Goal: Transaction & Acquisition: Purchase product/service

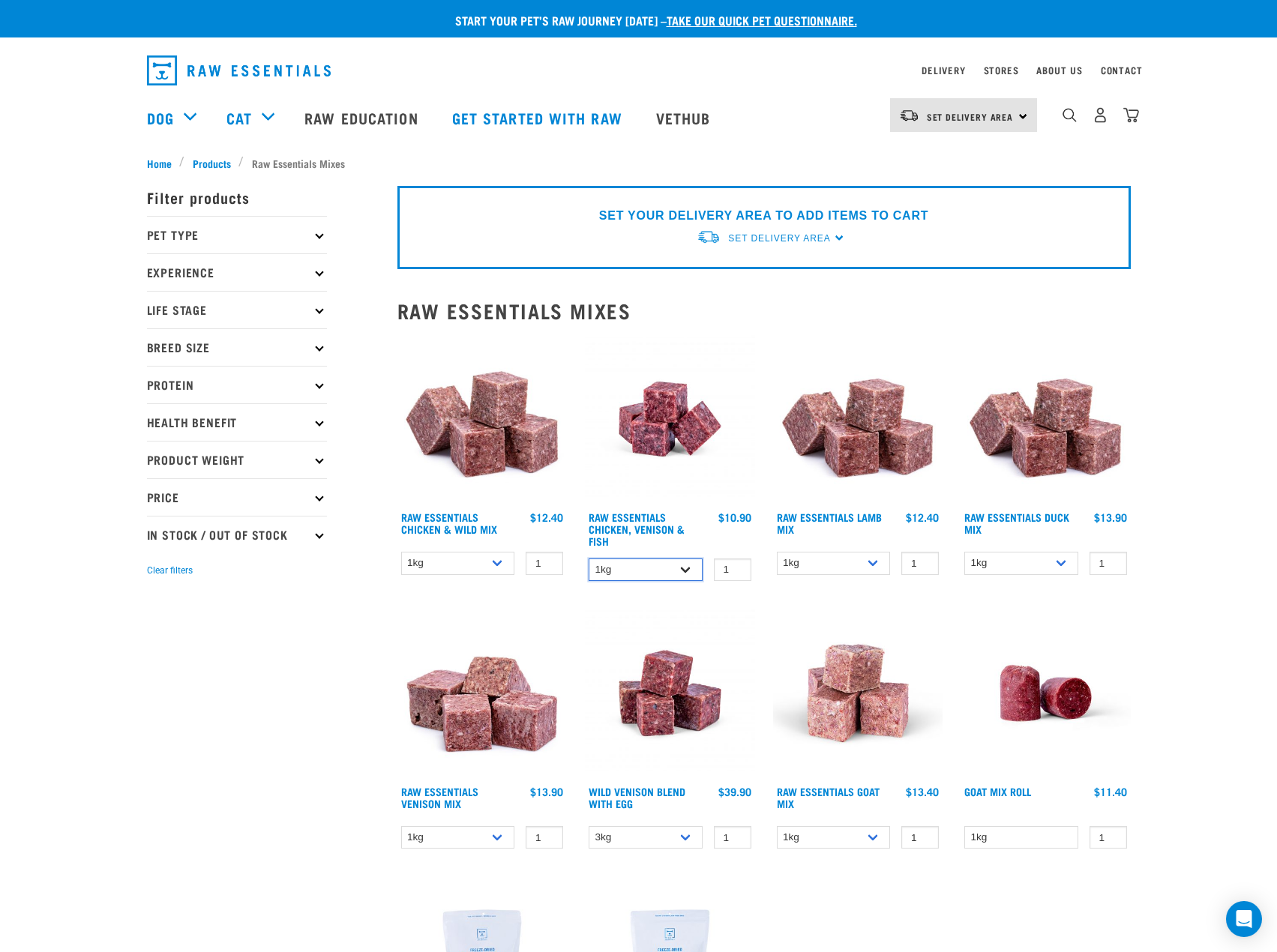
click at [694, 577] on select "1kg 3kg" at bounding box center [645, 570] width 114 height 24
drag, startPoint x: 694, startPoint y: 577, endPoint x: 566, endPoint y: 553, distance: 130.2
click at [694, 577] on select "1kg 3kg" at bounding box center [645, 570] width 114 height 24
click at [875, 569] on select "1kg 3kg Bulk (10kg)" at bounding box center [834, 563] width 114 height 24
click at [876, 563] on select "1kg 3kg Bulk (10kg)" at bounding box center [834, 563] width 114 height 24
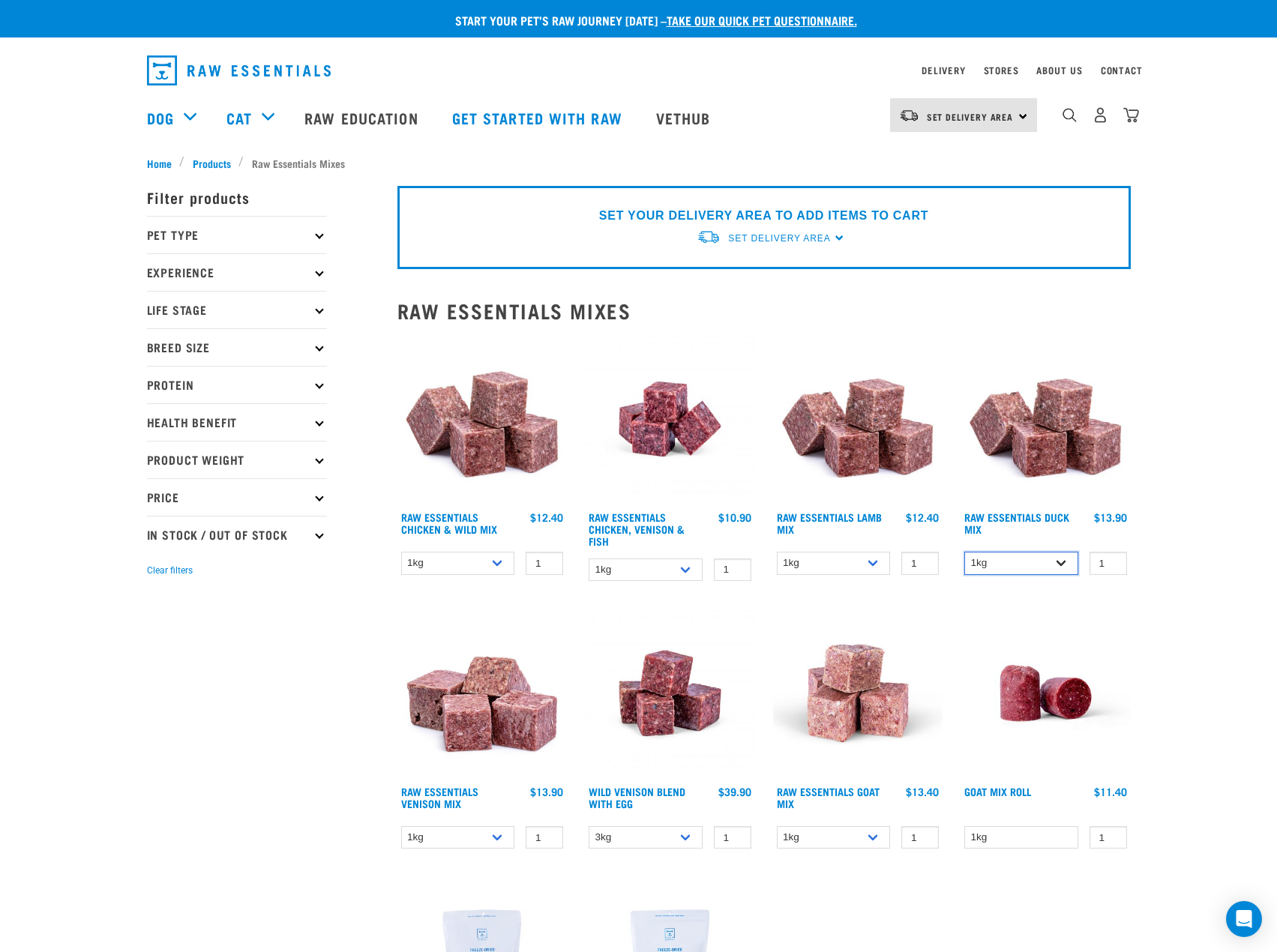
click at [1060, 560] on select "1kg 3kg" at bounding box center [1021, 563] width 114 height 24
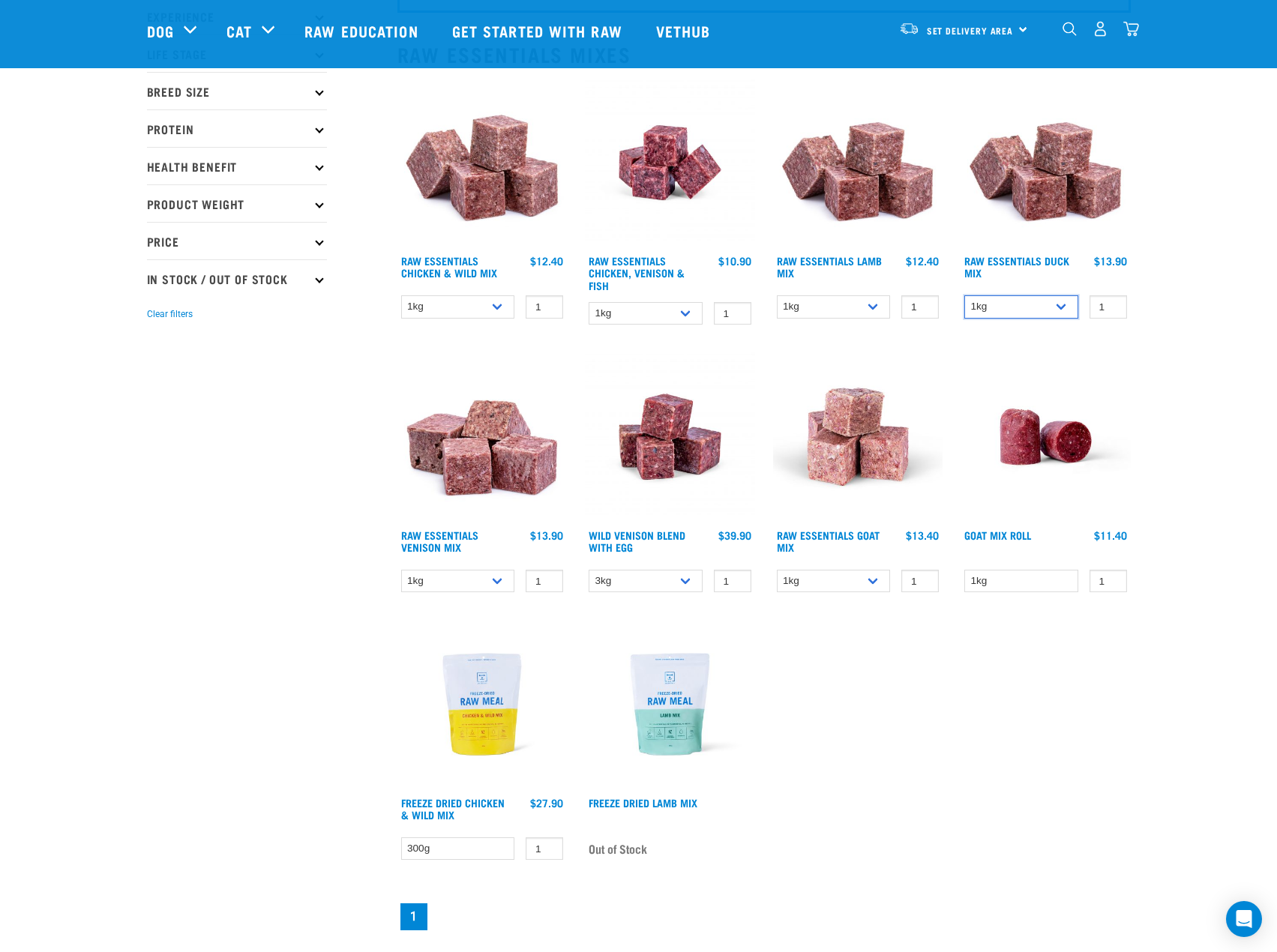
scroll to position [150, 0]
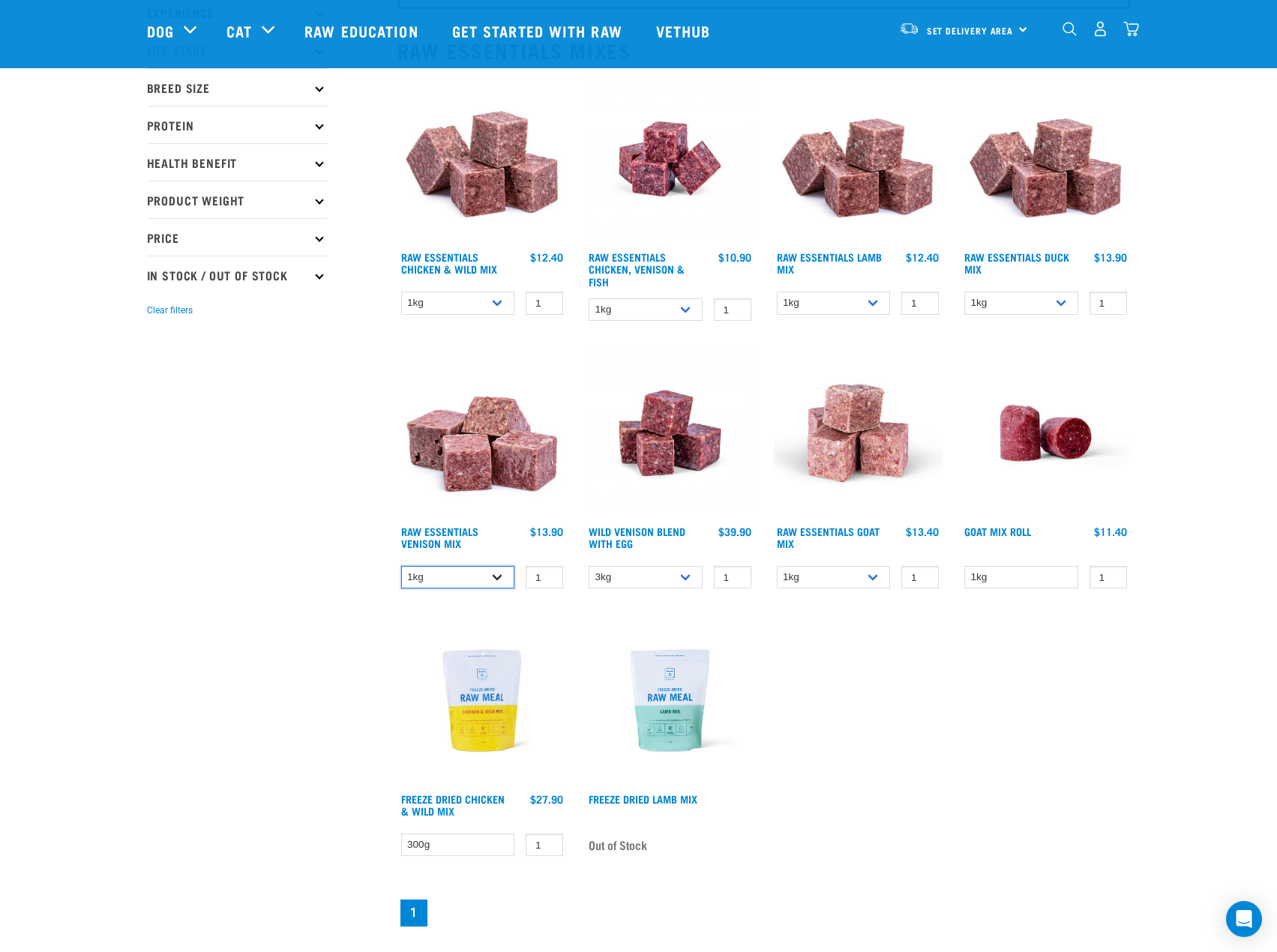
click at [502, 577] on select "1kg 3kg Bulk (20kg)" at bounding box center [458, 577] width 114 height 24
select select "732"
click at [401, 566] on select "1kg 3kg Bulk (20kg)" at bounding box center [458, 577] width 114 height 24
click at [683, 577] on select "3kg Bulk (10kg)" at bounding box center [645, 577] width 114 height 24
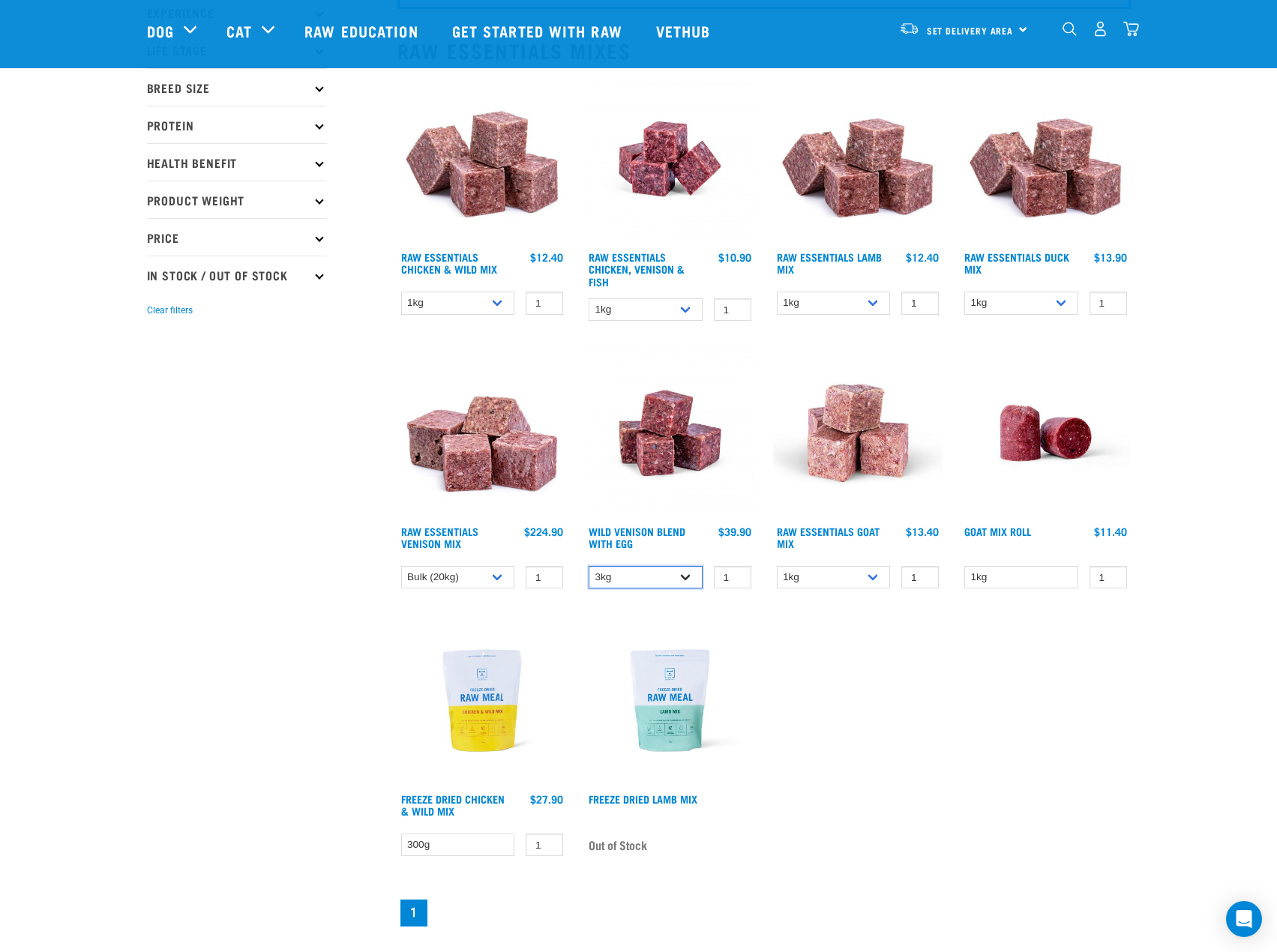
click at [675, 576] on select "3kg Bulk (10kg)" at bounding box center [645, 577] width 114 height 24
select select "50722"
click at [588, 566] on select "3kg Bulk (10kg)" at bounding box center [645, 577] width 114 height 24
click at [686, 305] on select "1kg 3kg" at bounding box center [645, 310] width 114 height 24
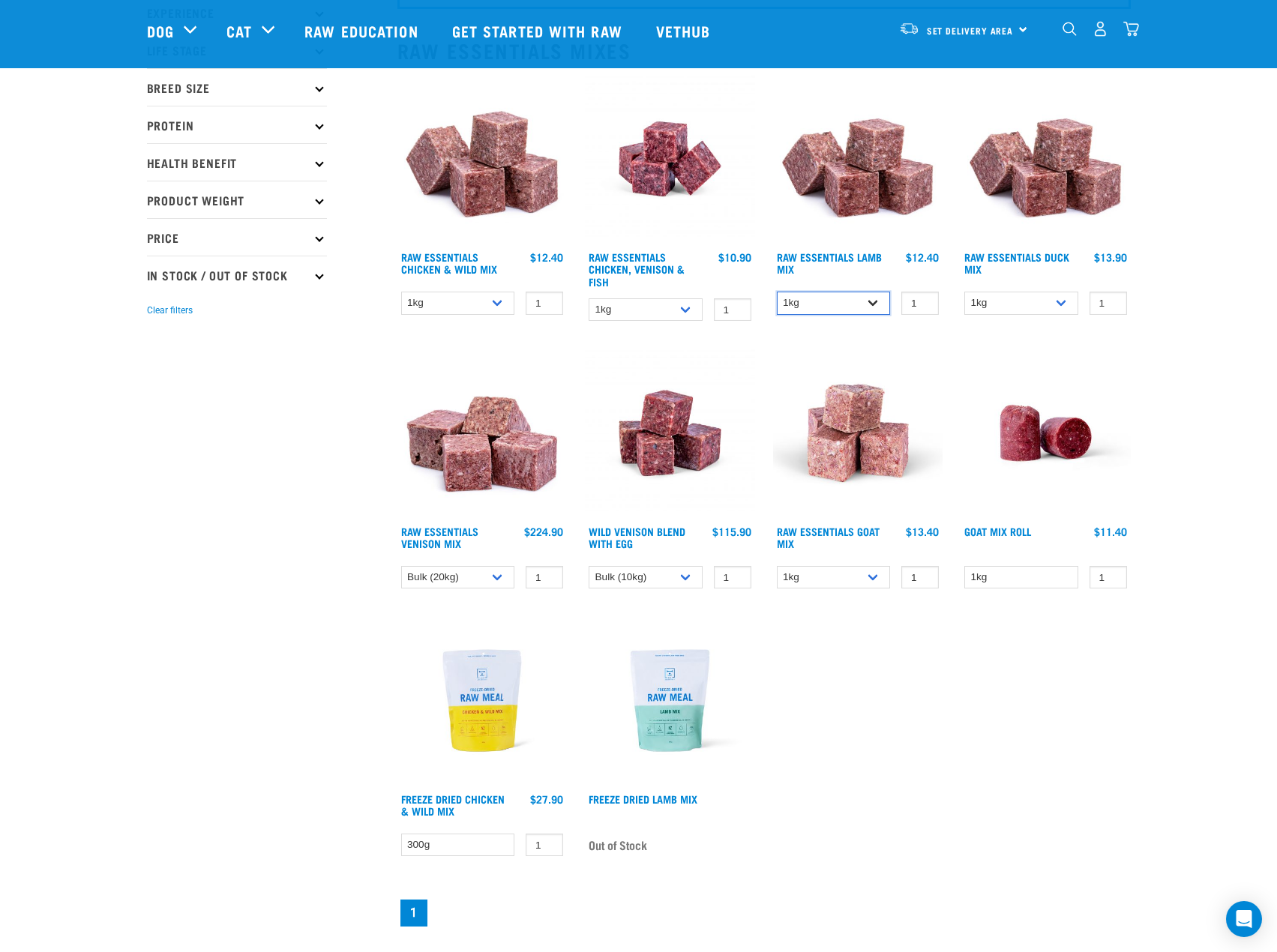
click at [879, 300] on select "1kg 3kg Bulk (10kg)" at bounding box center [834, 303] width 114 height 24
select select "758"
click at [777, 292] on select "1kg 3kg Bulk (10kg)" at bounding box center [834, 303] width 114 height 24
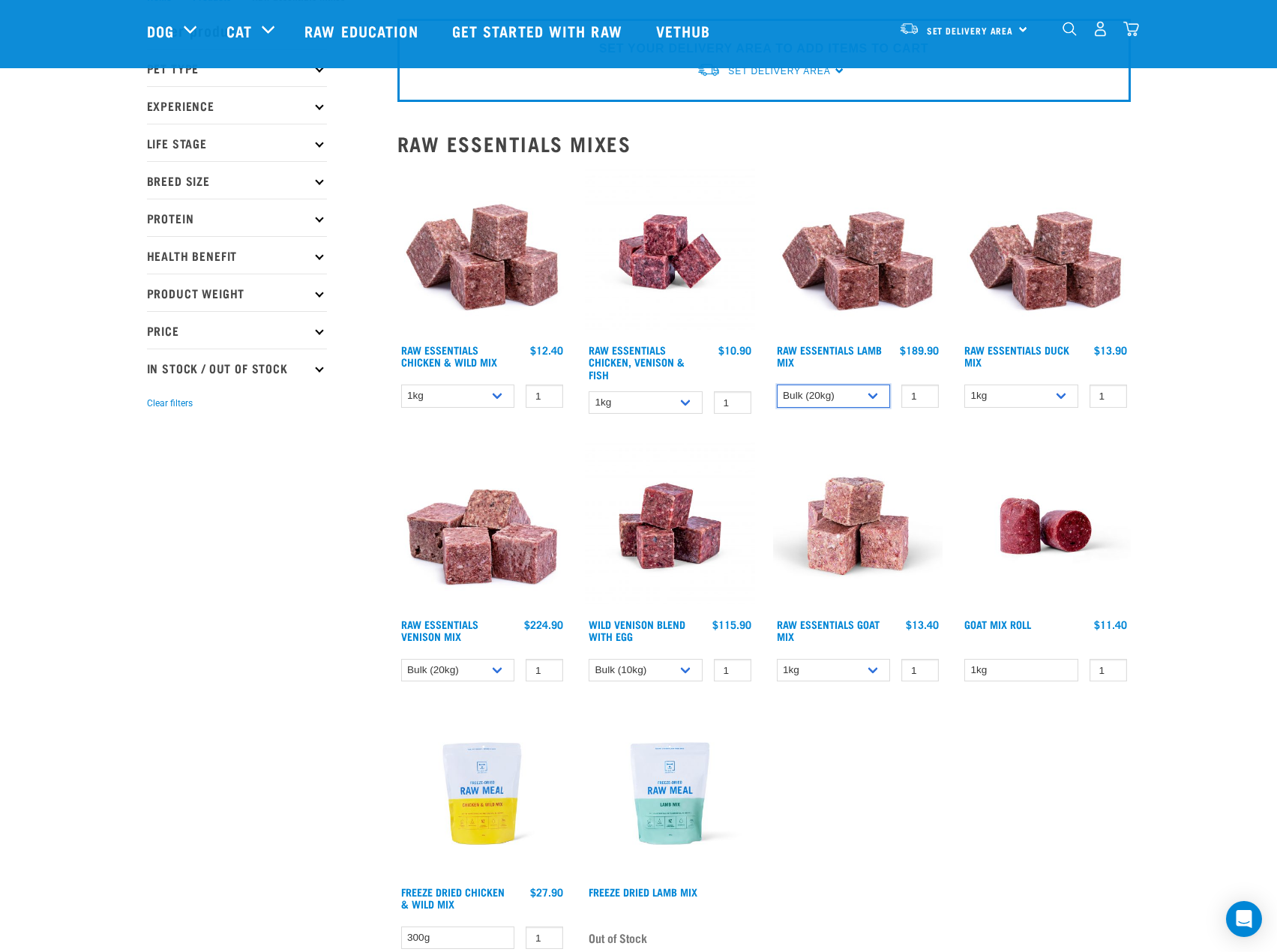
scroll to position [0, 0]
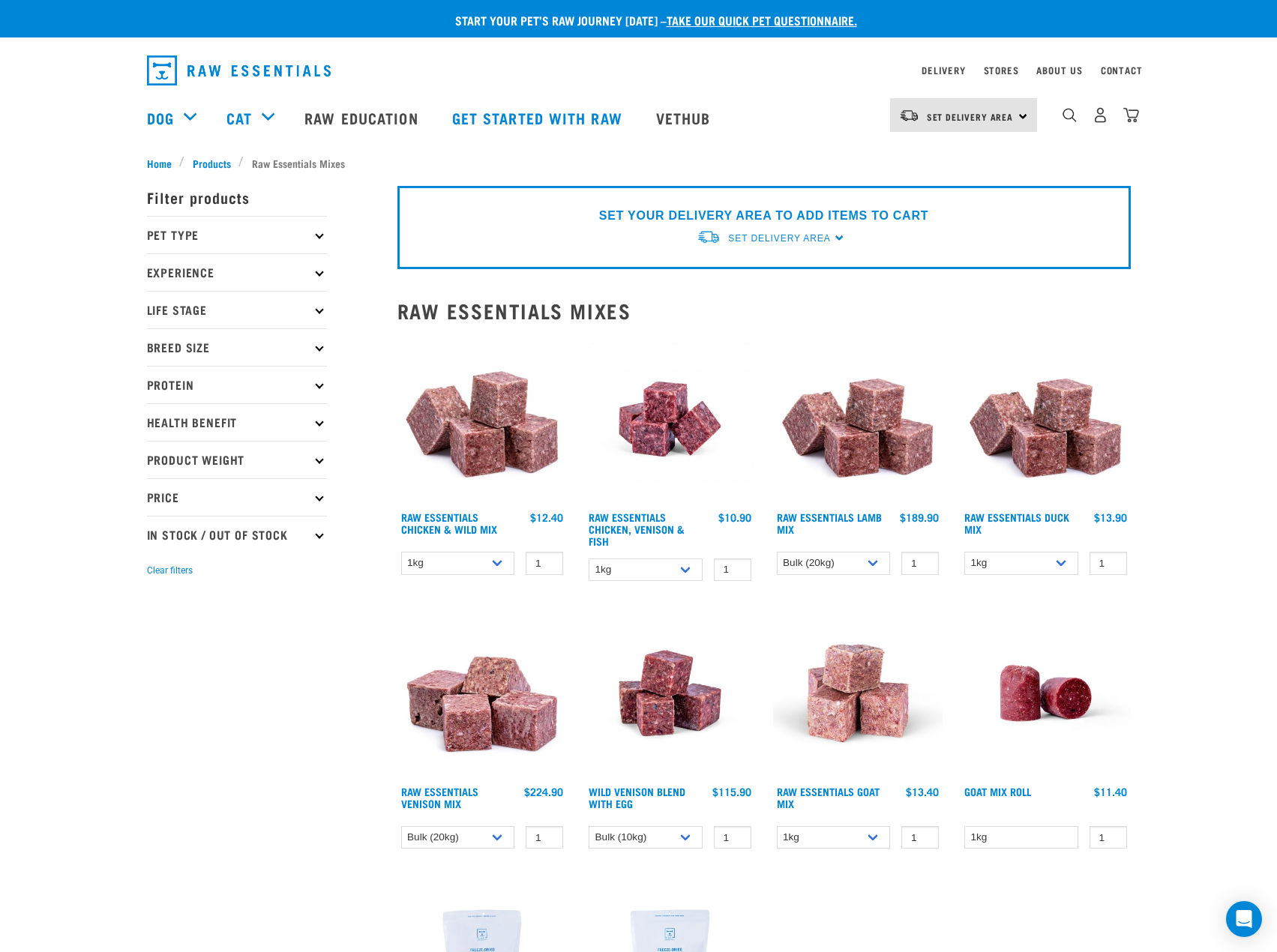
click at [870, 415] on img at bounding box center [858, 419] width 170 height 170
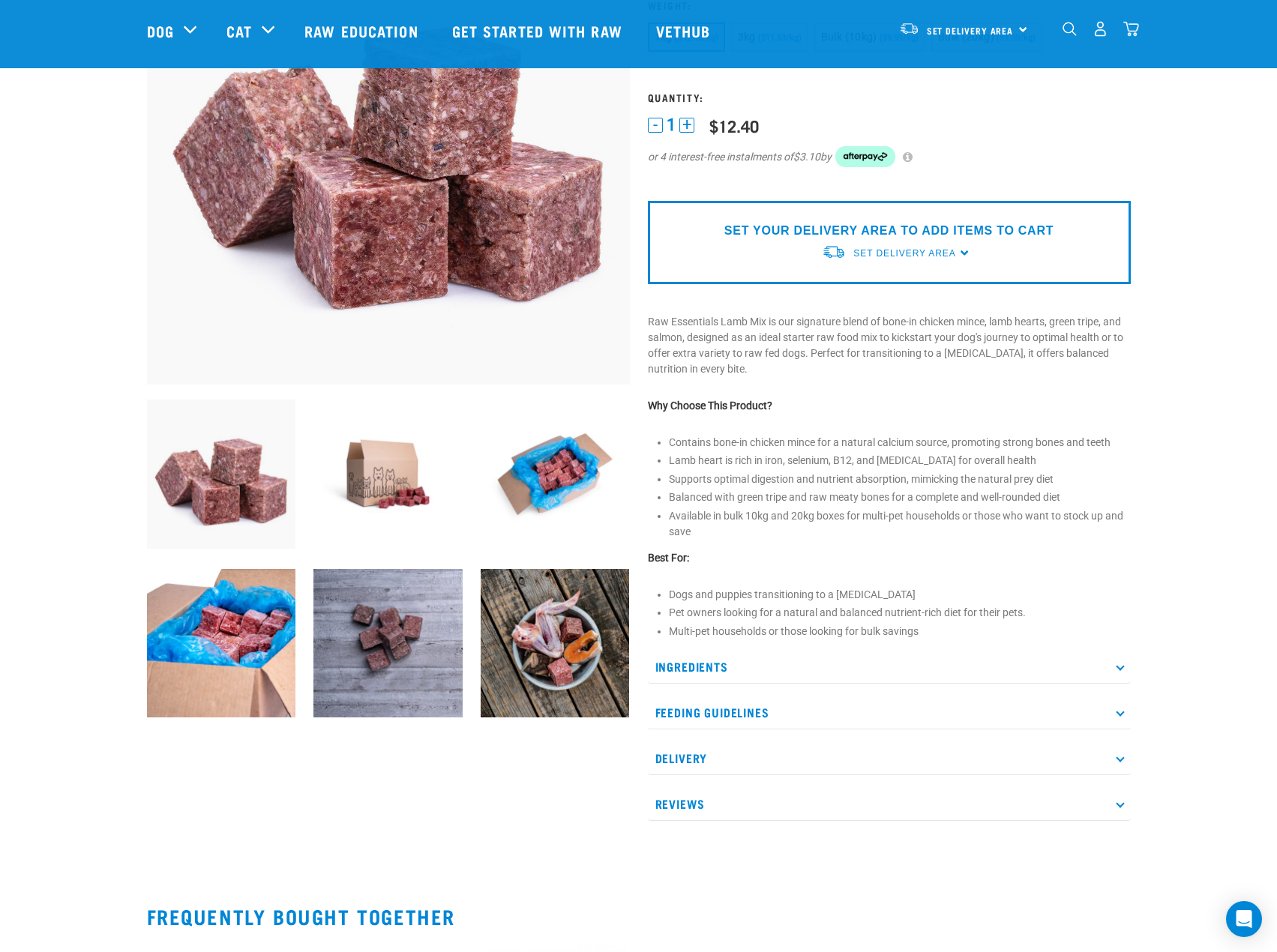
scroll to position [225, 0]
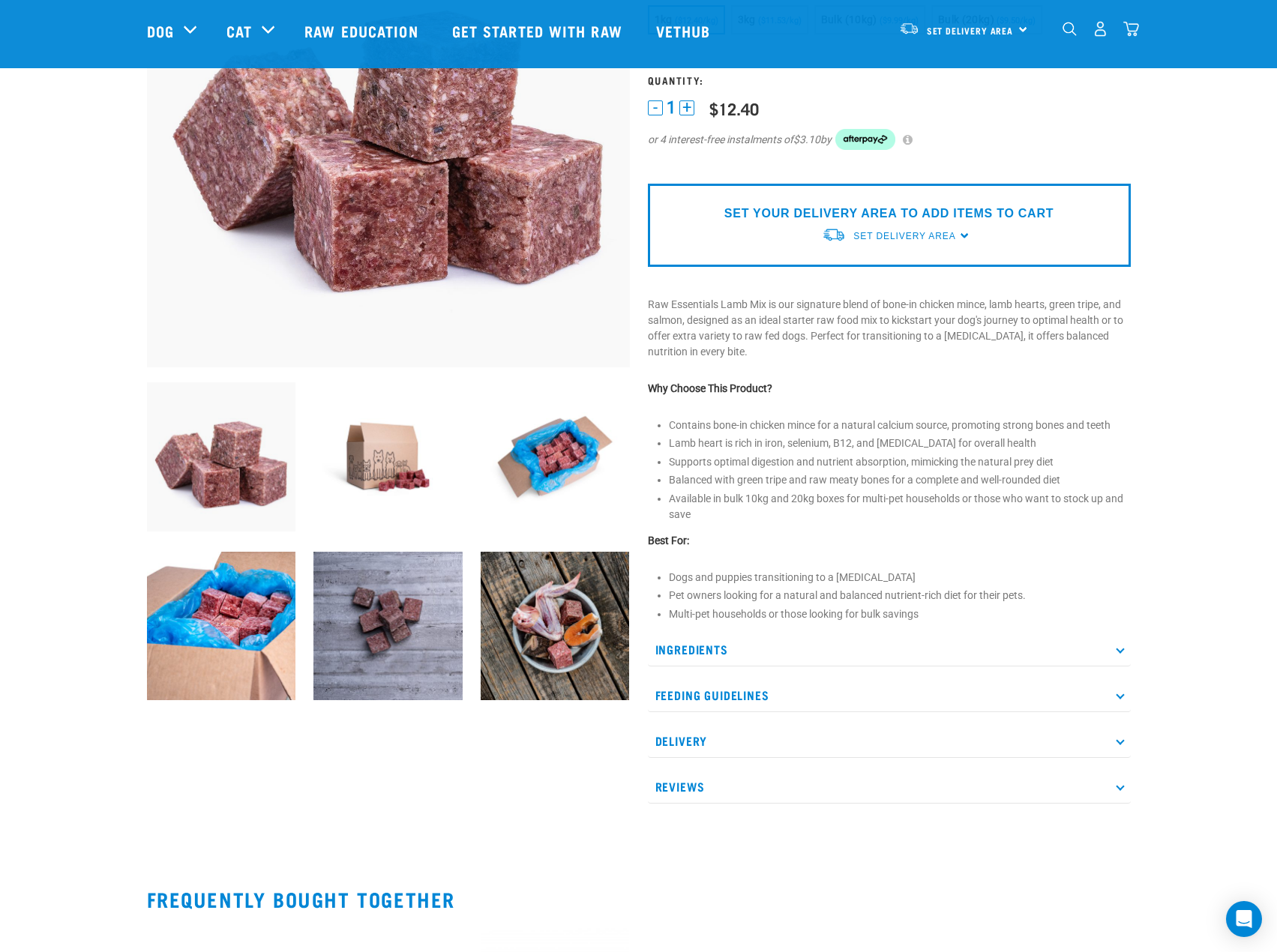
click at [1120, 648] on icon at bounding box center [1119, 648] width 8 height 8
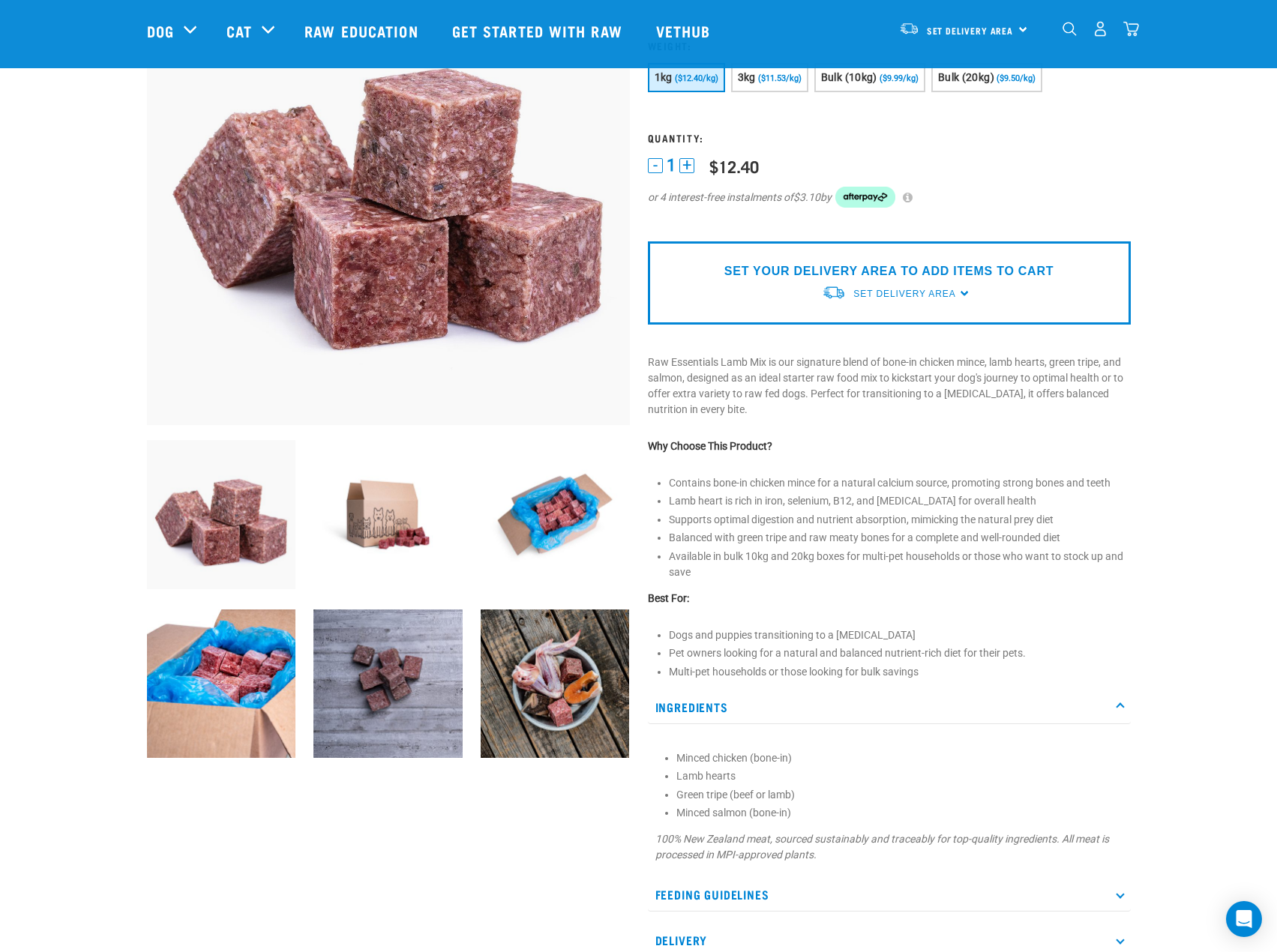
scroll to position [0, 0]
